Goal: Check status: Check status

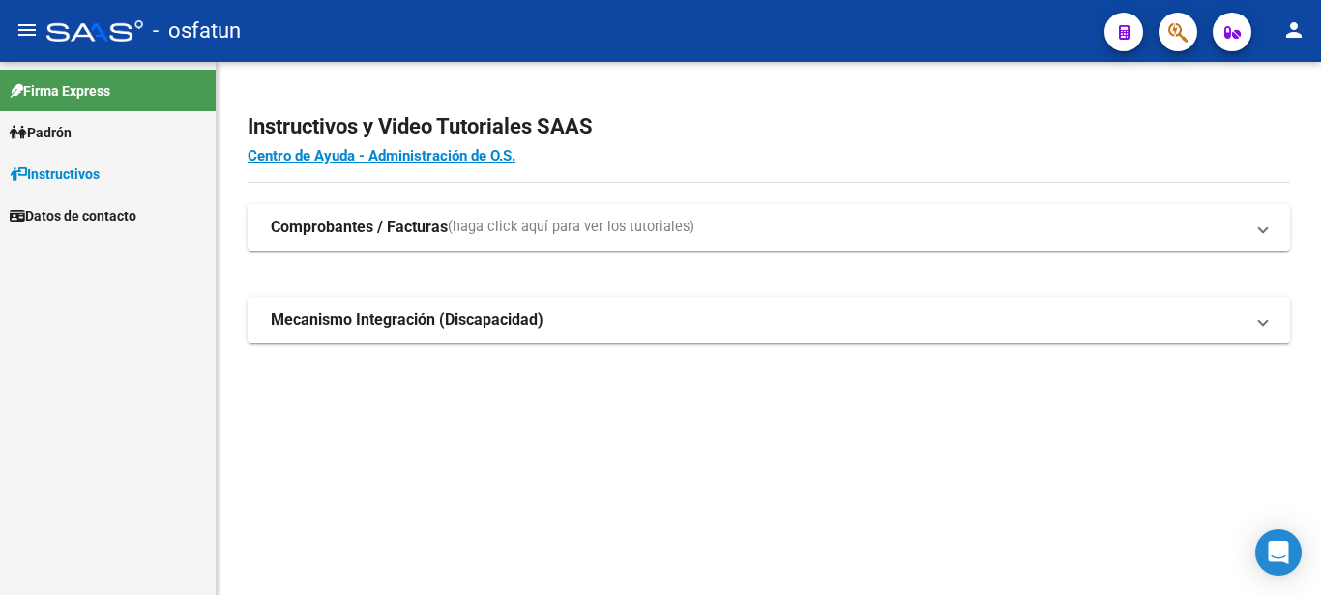
click at [115, 124] on link "Padrón" at bounding box center [108, 132] width 216 height 42
click at [122, 172] on link "Análisis Afiliado" at bounding box center [108, 174] width 216 height 42
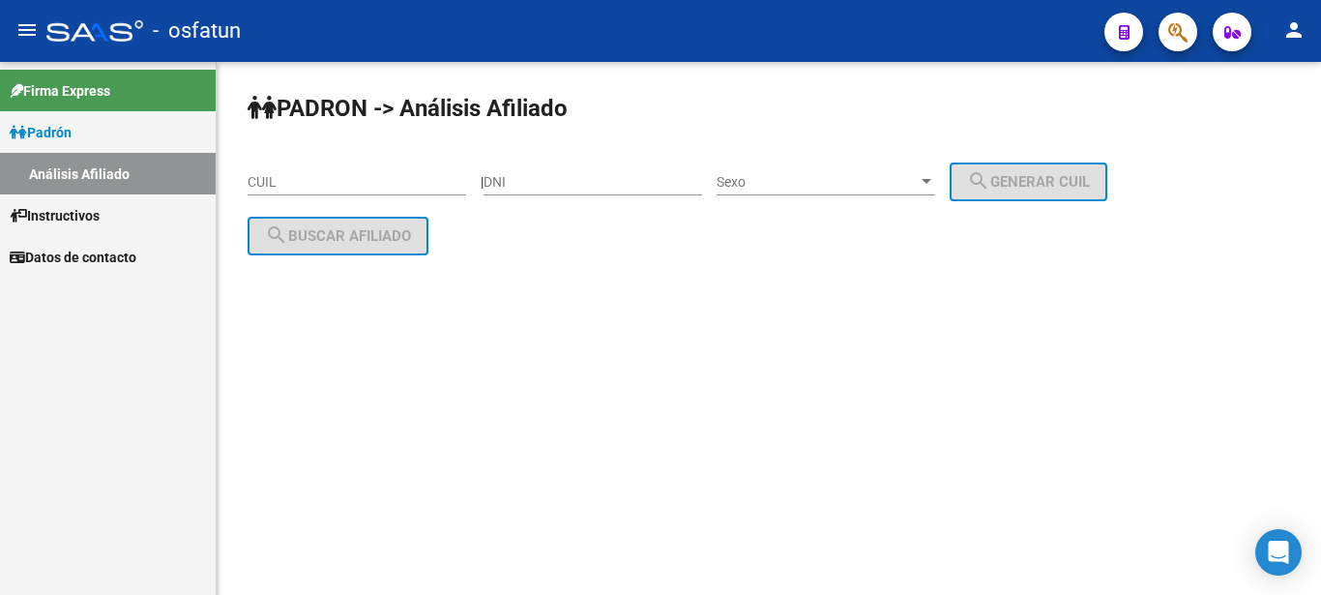
click at [361, 170] on div "CUIL" at bounding box center [357, 176] width 219 height 39
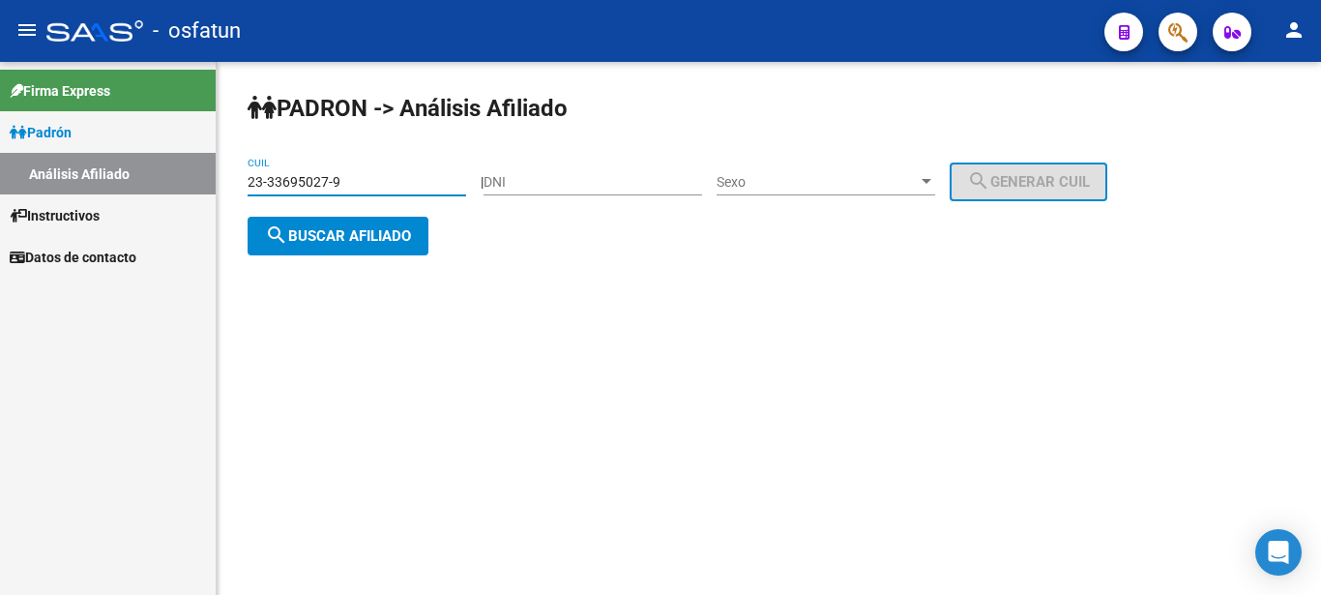
type input "23-33695027-9"
click at [408, 243] on span "search Buscar afiliado" at bounding box center [338, 235] width 146 height 17
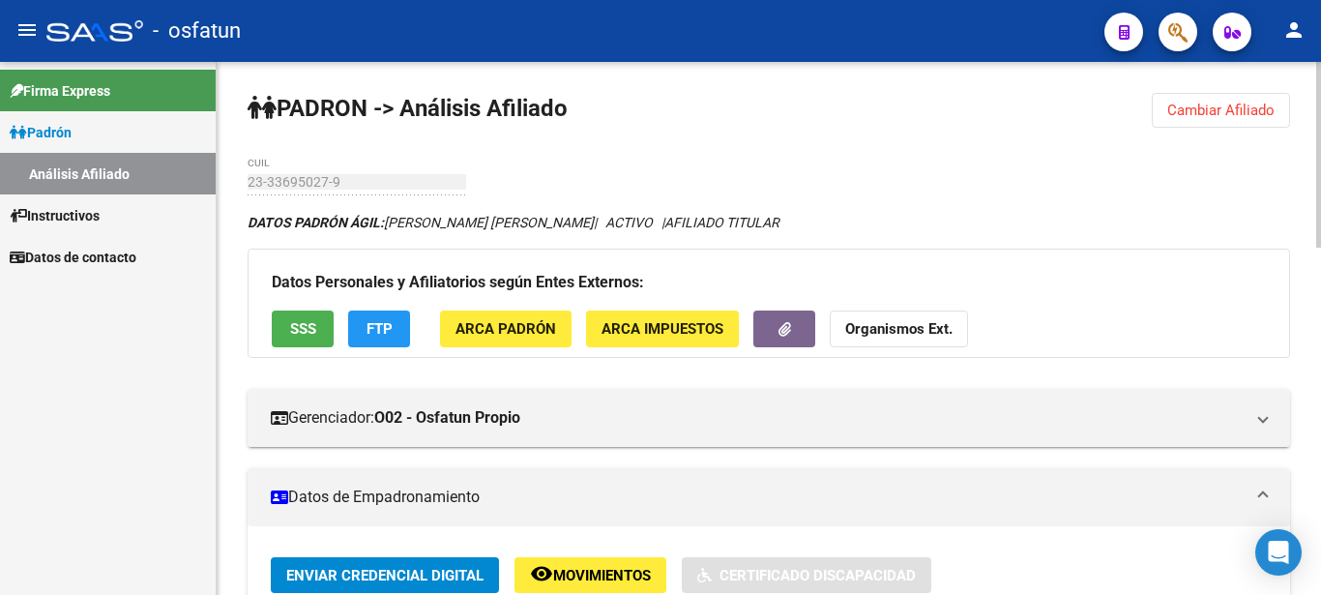
click at [849, 332] on strong "Organismos Ext." at bounding box center [898, 329] width 107 height 17
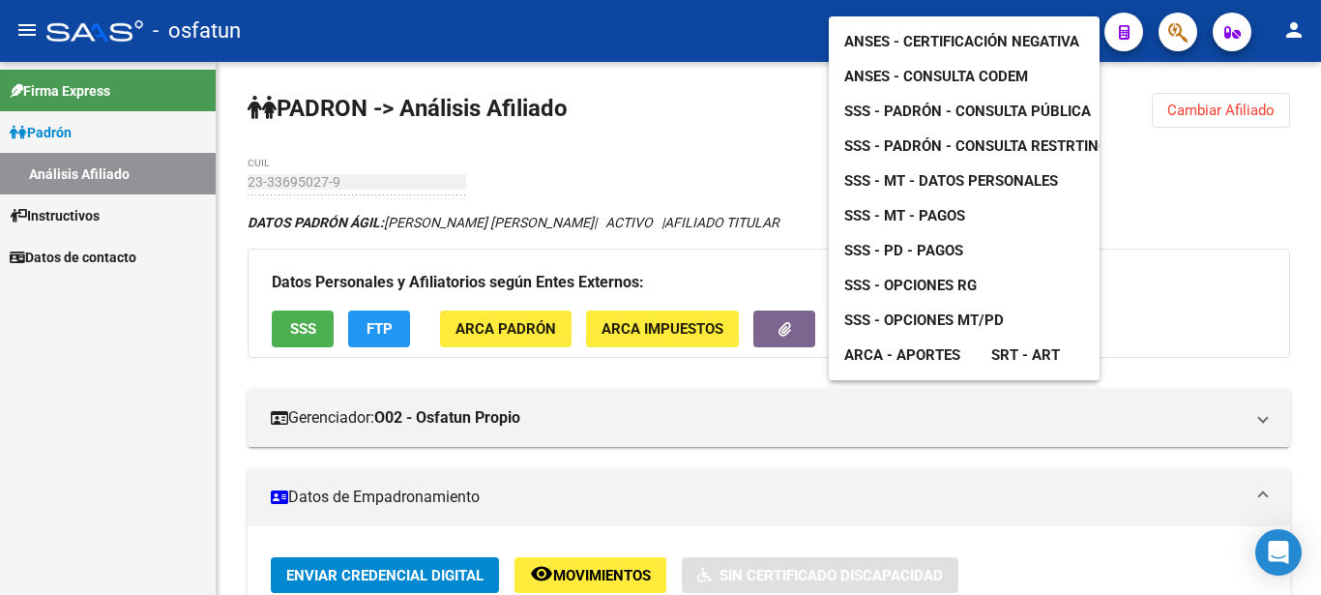
click at [868, 24] on link "ANSES - Certificación Negativa" at bounding box center [962, 41] width 266 height 35
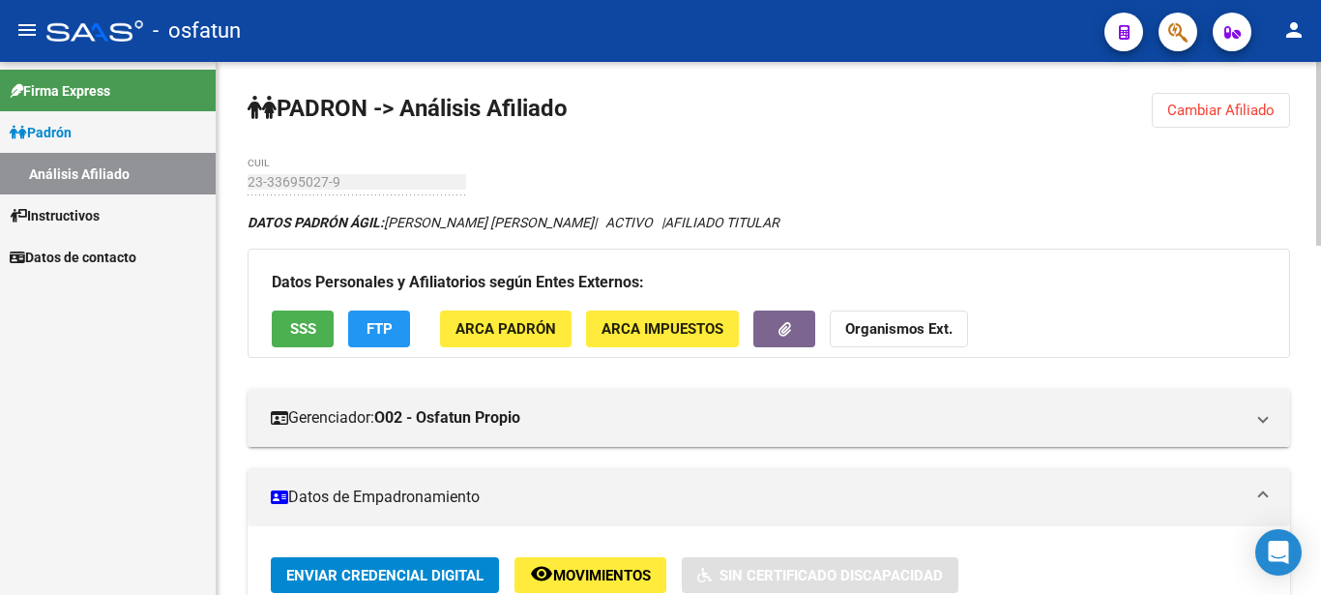
click at [868, 334] on strong "Organismos Ext." at bounding box center [898, 329] width 107 height 17
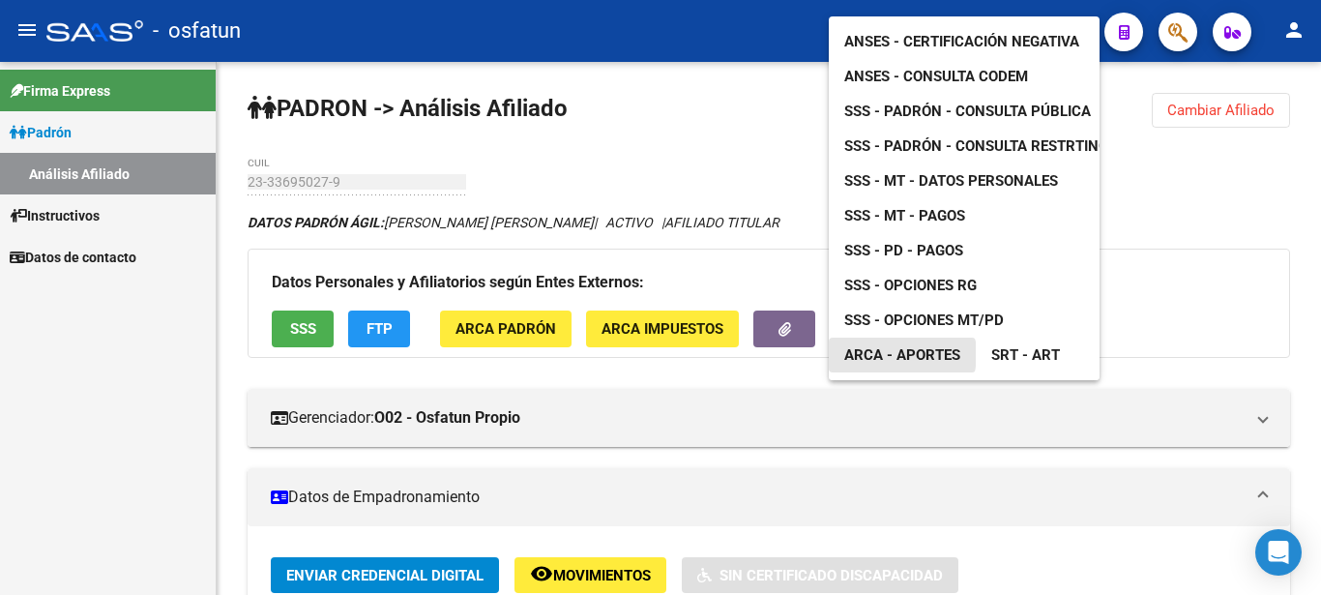
click at [885, 346] on span "ARCA - Aportes" at bounding box center [902, 354] width 116 height 17
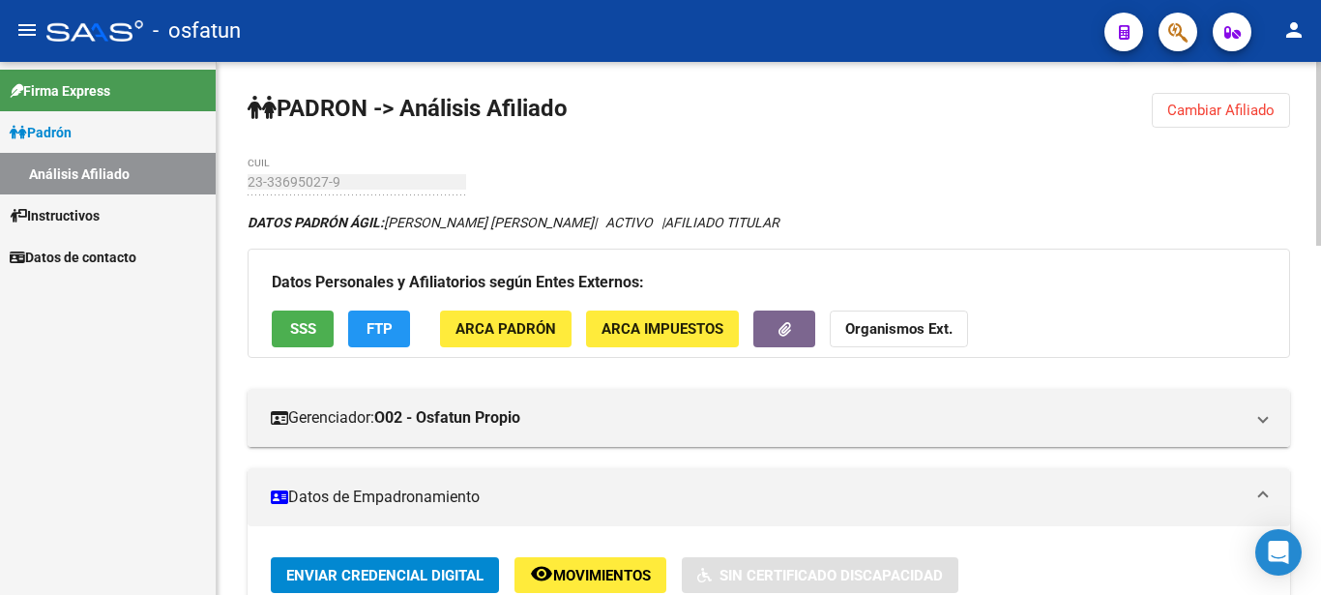
click at [899, 322] on strong "Organismos Ext." at bounding box center [898, 329] width 107 height 17
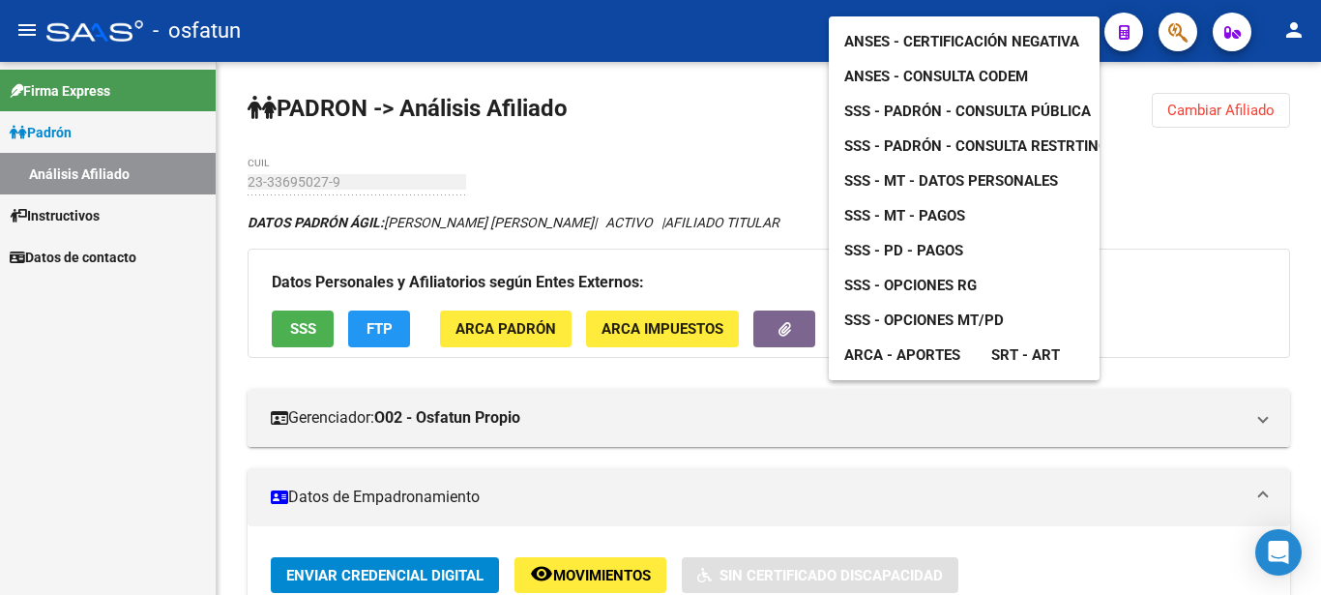
click at [911, 277] on span "SSS - Opciones RG" at bounding box center [910, 285] width 132 height 17
